Goal: Task Accomplishment & Management: Complete application form

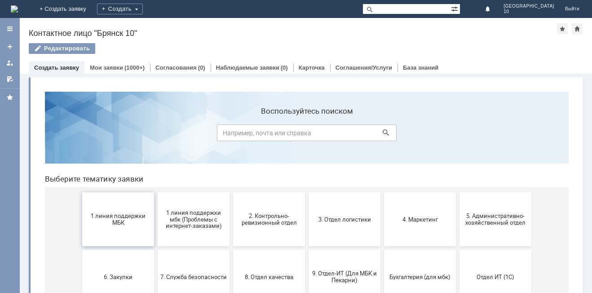
click at [125, 217] on span "1 линия поддержки МБК" at bounding box center [118, 219] width 67 height 13
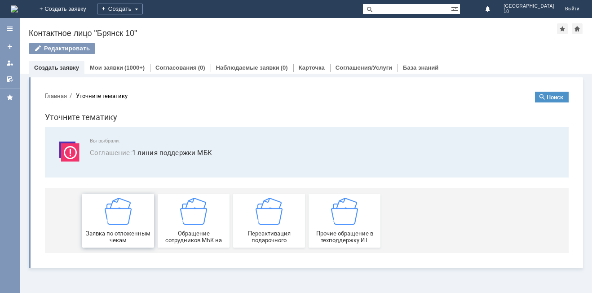
click at [123, 230] on span "Заявка по отложенным чекам" at bounding box center [118, 236] width 67 height 13
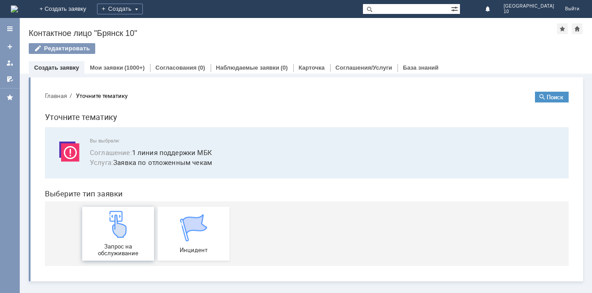
click at [123, 239] on div "Запрос на обслуживание" at bounding box center [118, 234] width 67 height 46
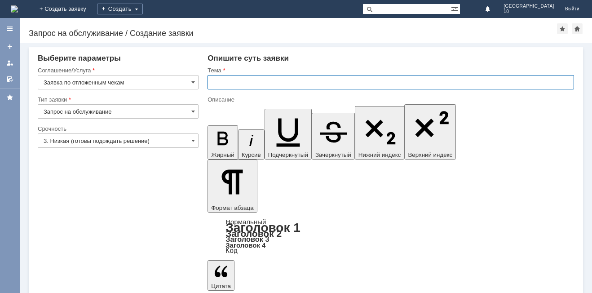
click at [212, 84] on input "text" at bounding box center [391, 82] width 367 height 14
type input "Брянск 10 отложенные чеки"
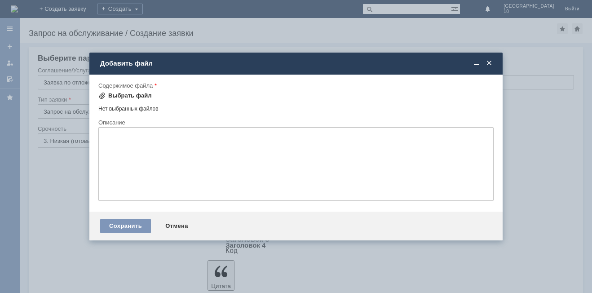
click at [101, 95] on span at bounding box center [101, 95] width 7 height 7
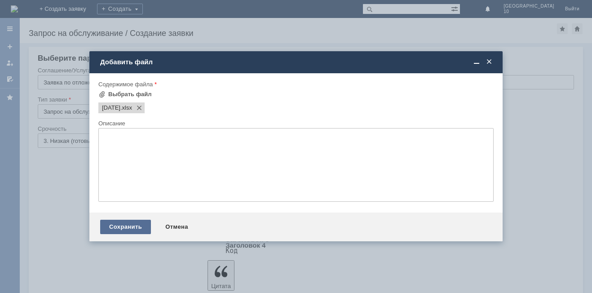
click at [123, 224] on div "Сохранить" at bounding box center [125, 227] width 51 height 14
